Goal: Find specific page/section

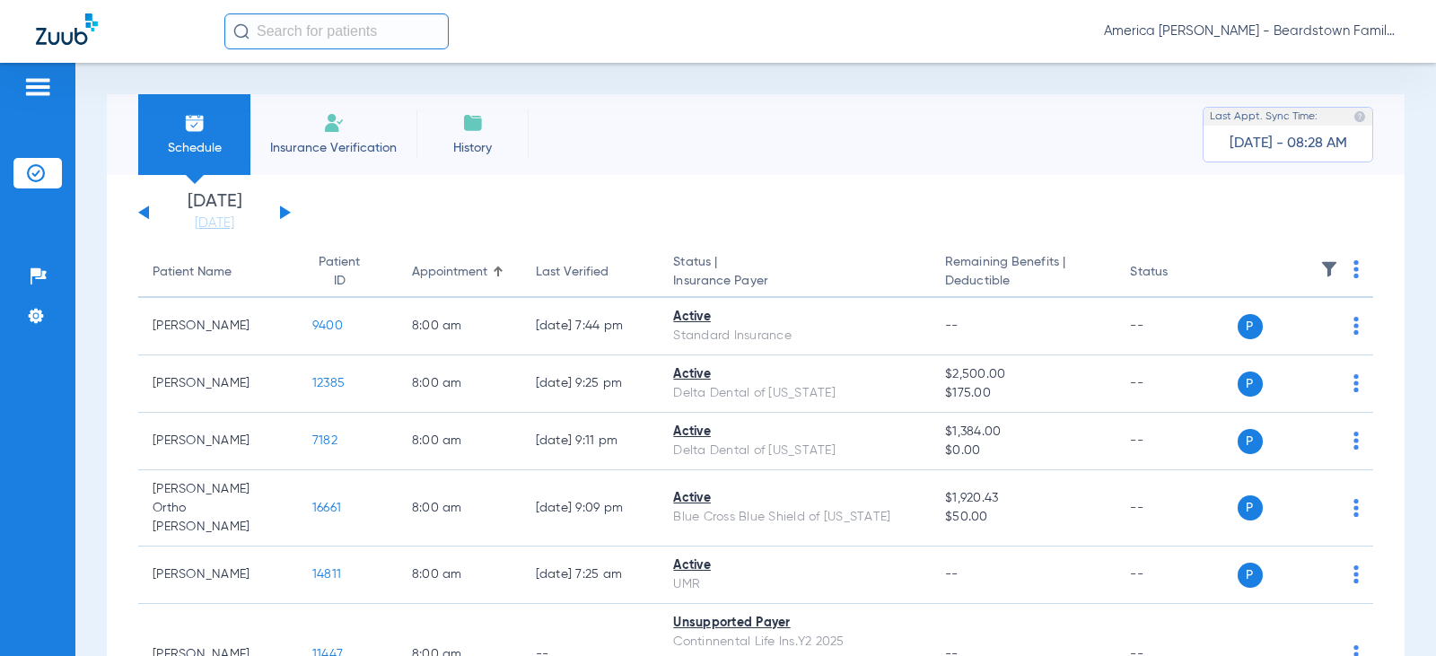
click at [1301, 270] on th at bounding box center [1306, 273] width 136 height 50
click at [1320, 270] on img at bounding box center [1329, 269] width 18 height 18
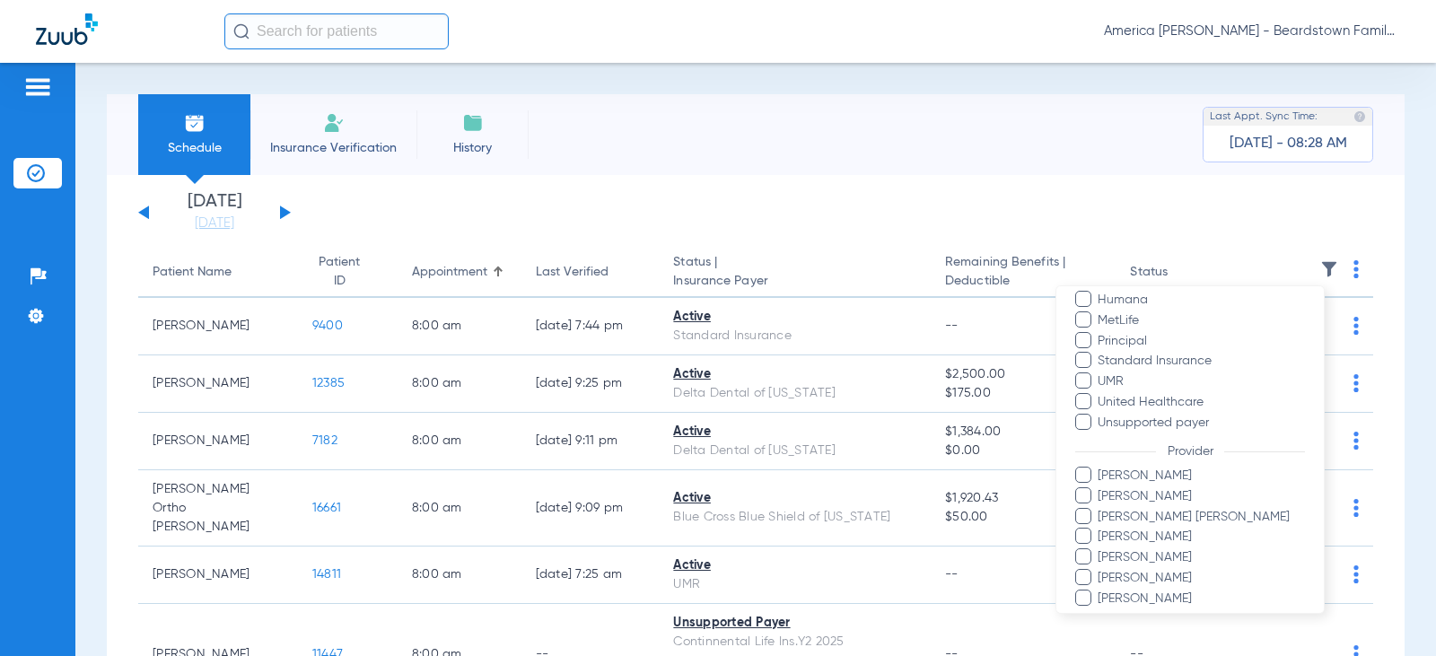
scroll to position [490, 0]
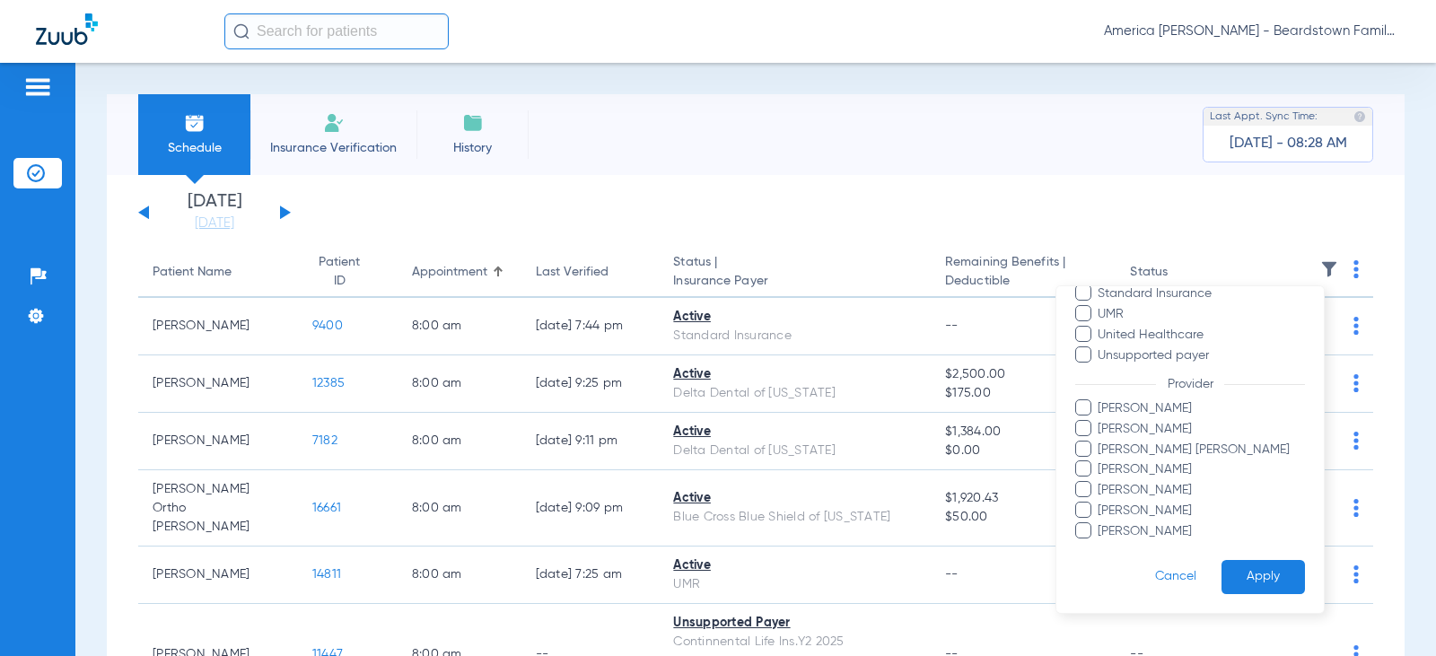
click at [1084, 508] on span at bounding box center [1083, 510] width 16 height 16
click at [1100, 523] on input "[PERSON_NAME]" at bounding box center [1100, 523] width 0 height 0
click at [1306, 590] on form "Filters Clear All Status Active Not Verified Error Patient not found. Payer Ant…" at bounding box center [1189, 204] width 267 height 817
click at [1267, 570] on button "Apply" at bounding box center [1263, 577] width 83 height 35
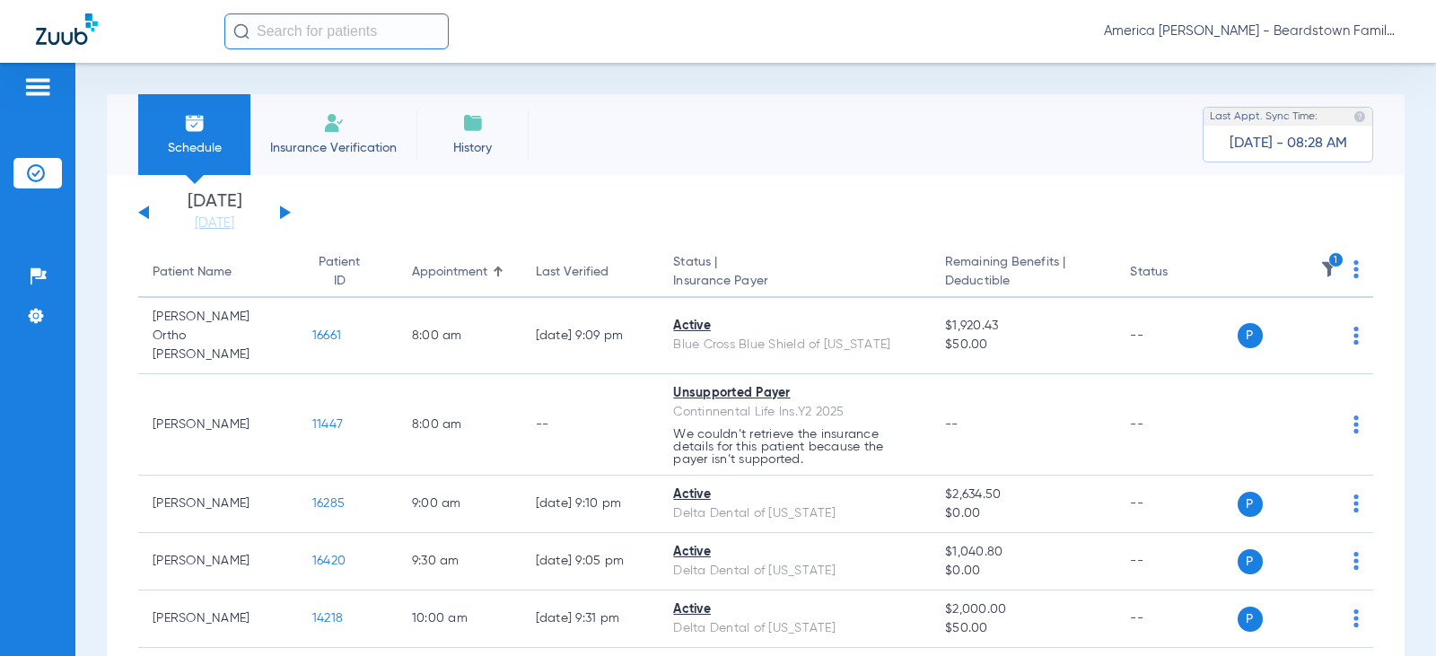
click at [285, 212] on button at bounding box center [285, 212] width 11 height 13
